Goal: Information Seeking & Learning: Learn about a topic

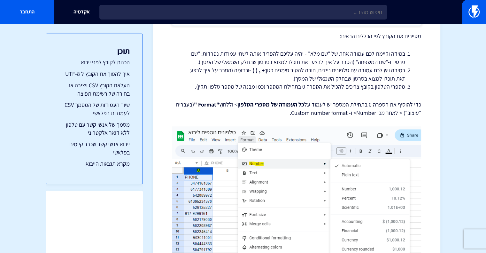
scroll to position [958, 0]
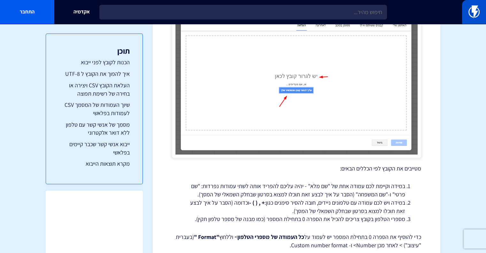
click at [473, 9] on img at bounding box center [473, 11] width 11 height 13
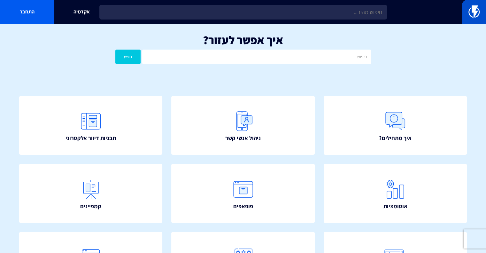
click at [475, 11] on img at bounding box center [473, 11] width 11 height 13
